Goal: Task Accomplishment & Management: Manage account settings

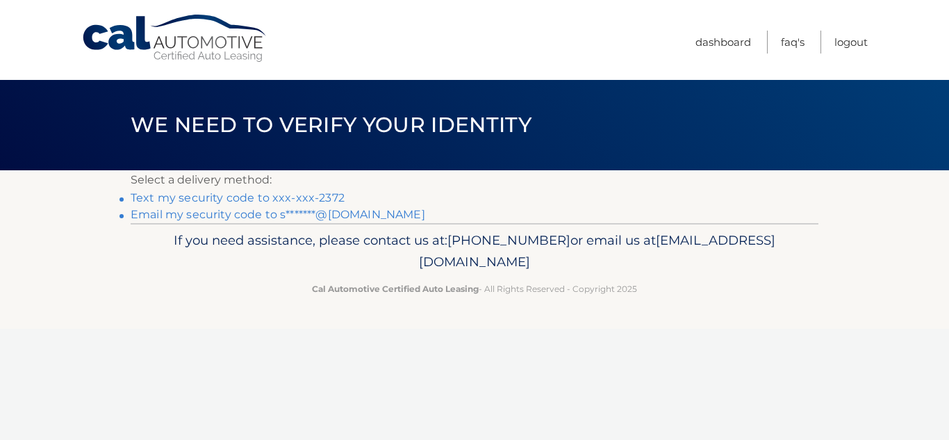
click at [213, 196] on link "Text my security code to xxx-xxx-2372" at bounding box center [238, 197] width 214 height 13
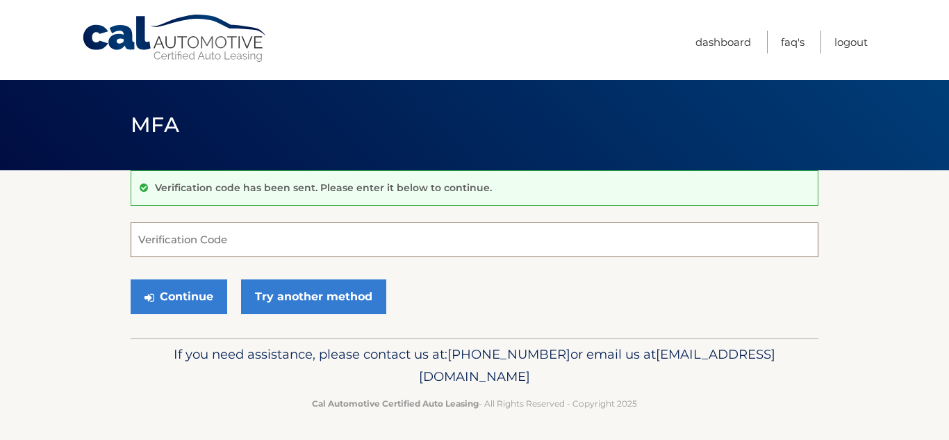
click at [157, 238] on input "Verification Code" at bounding box center [475, 239] width 688 height 35
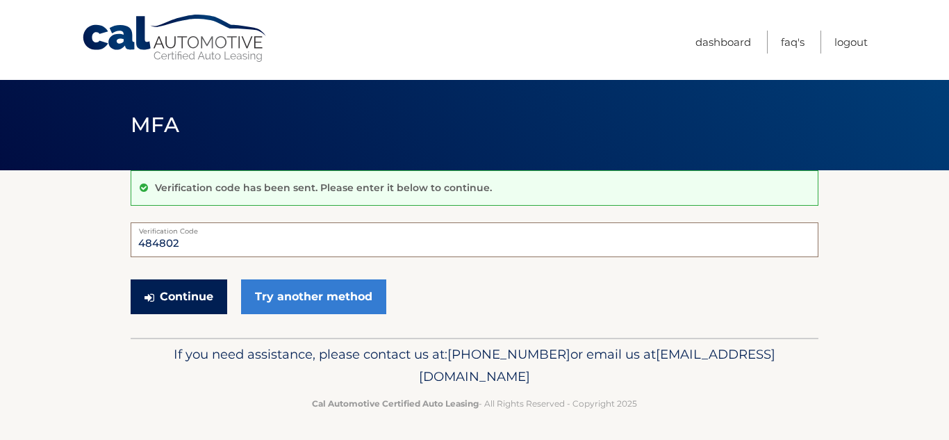
type input "484802"
click at [157, 292] on button "Continue" at bounding box center [179, 296] width 97 height 35
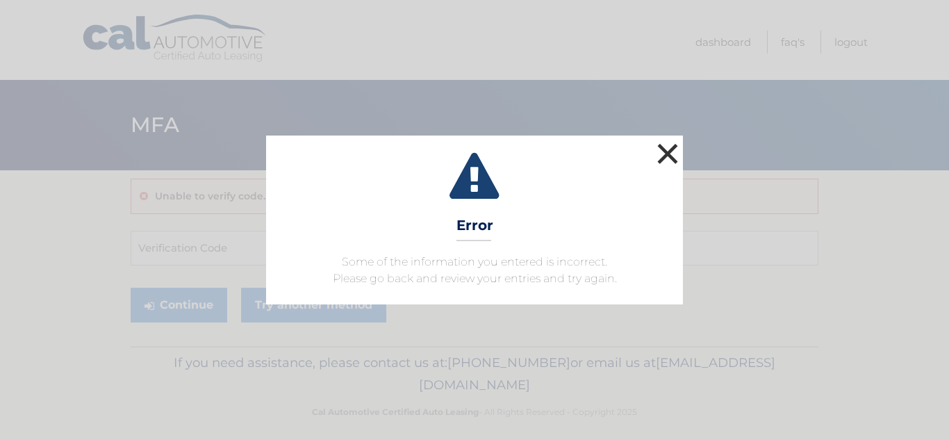
click at [670, 156] on button "×" at bounding box center [668, 154] width 28 height 28
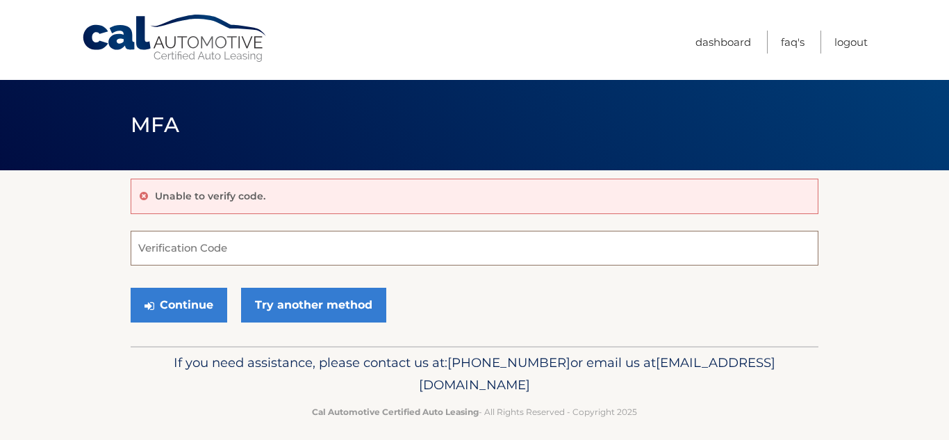
click at [147, 246] on input "Verification Code" at bounding box center [475, 248] width 688 height 35
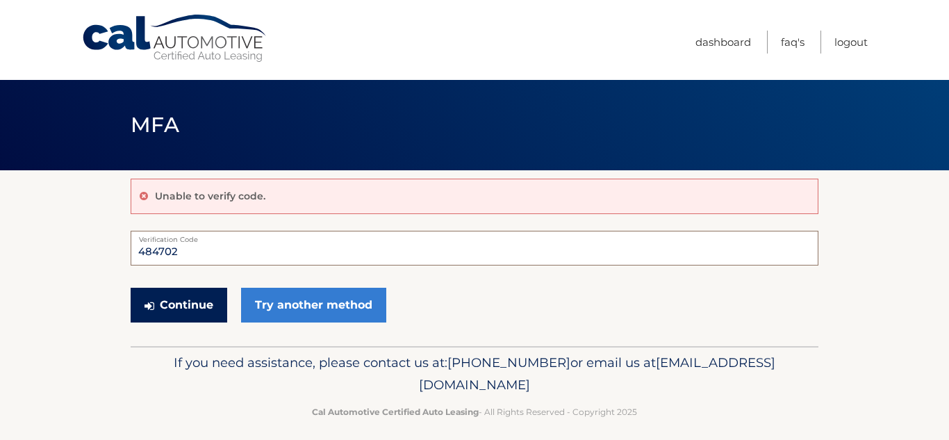
type input "484702"
click at [185, 304] on button "Continue" at bounding box center [179, 305] width 97 height 35
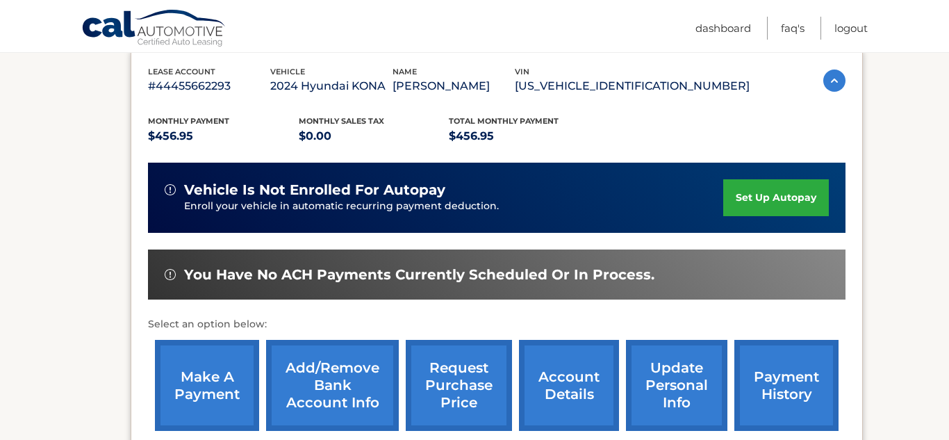
scroll to position [245, 0]
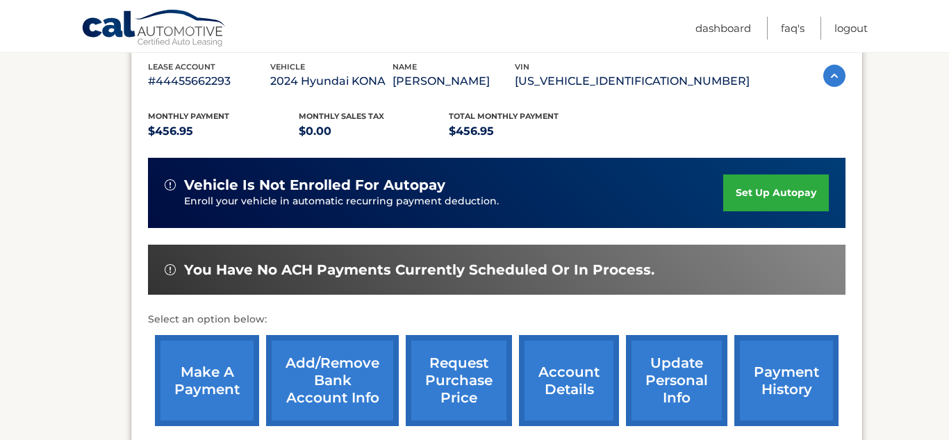
click at [208, 375] on link "make a payment" at bounding box center [207, 380] width 104 height 91
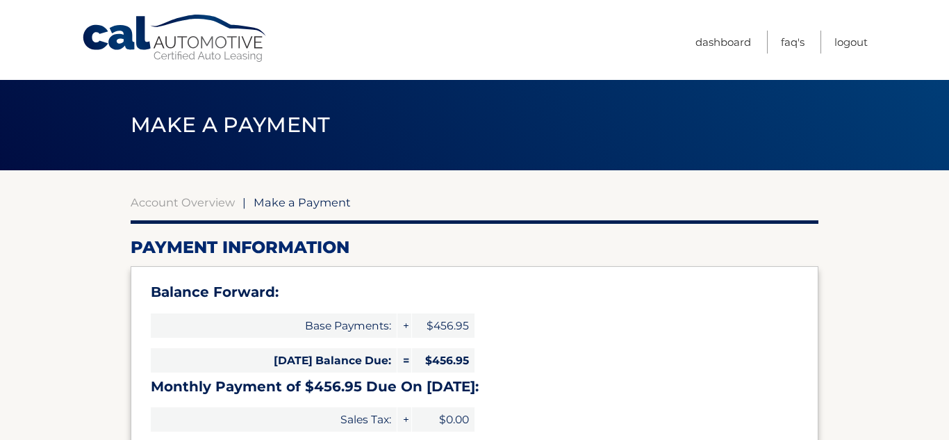
select select "YzEyNDk5YjUtMzlmYi00ZDE2LTg1Y2EtYjVmOWZkNjdlMDJh"
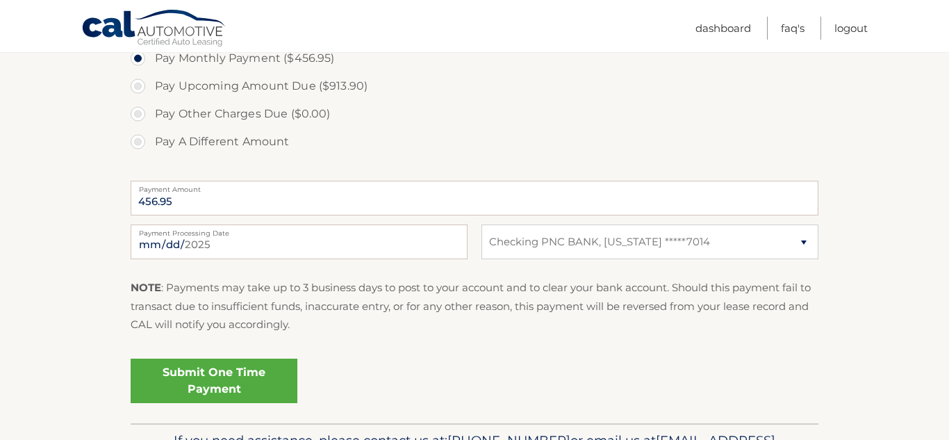
scroll to position [534, 0]
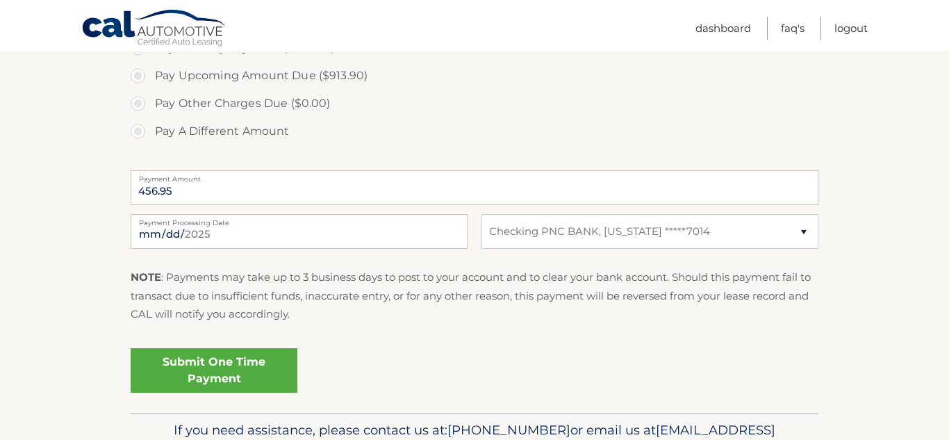
click at [226, 369] on link "Submit One Time Payment" at bounding box center [214, 370] width 167 height 44
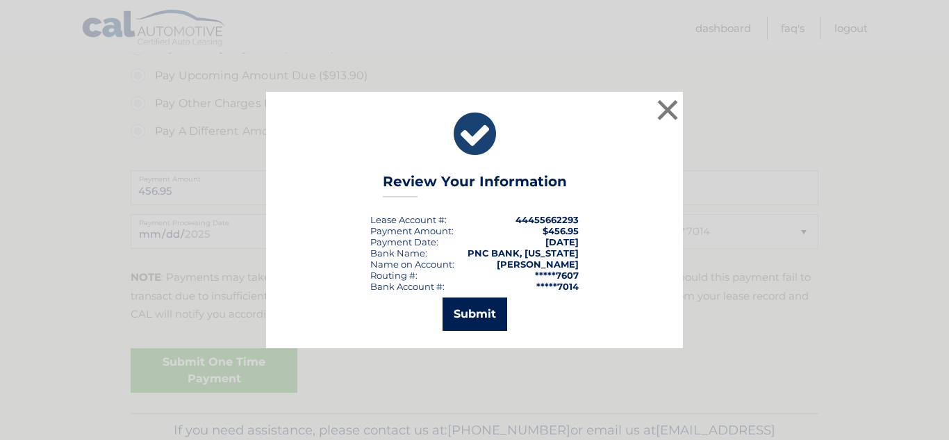
click at [488, 311] on button "Submit" at bounding box center [475, 313] width 65 height 33
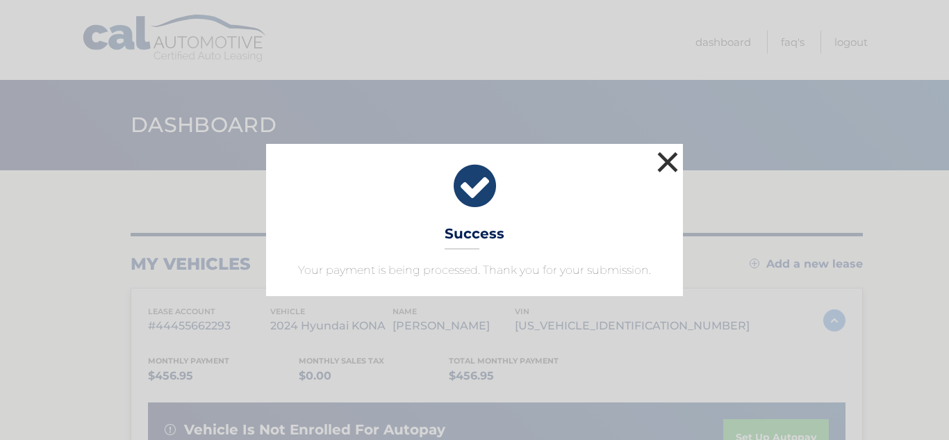
click at [665, 160] on button "×" at bounding box center [668, 162] width 28 height 28
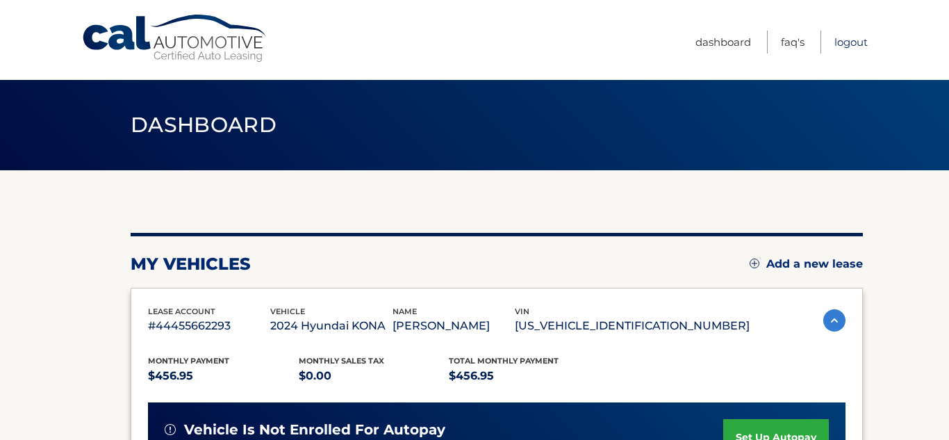
click at [857, 42] on link "Logout" at bounding box center [850, 42] width 33 height 23
